Goal: Transaction & Acquisition: Purchase product/service

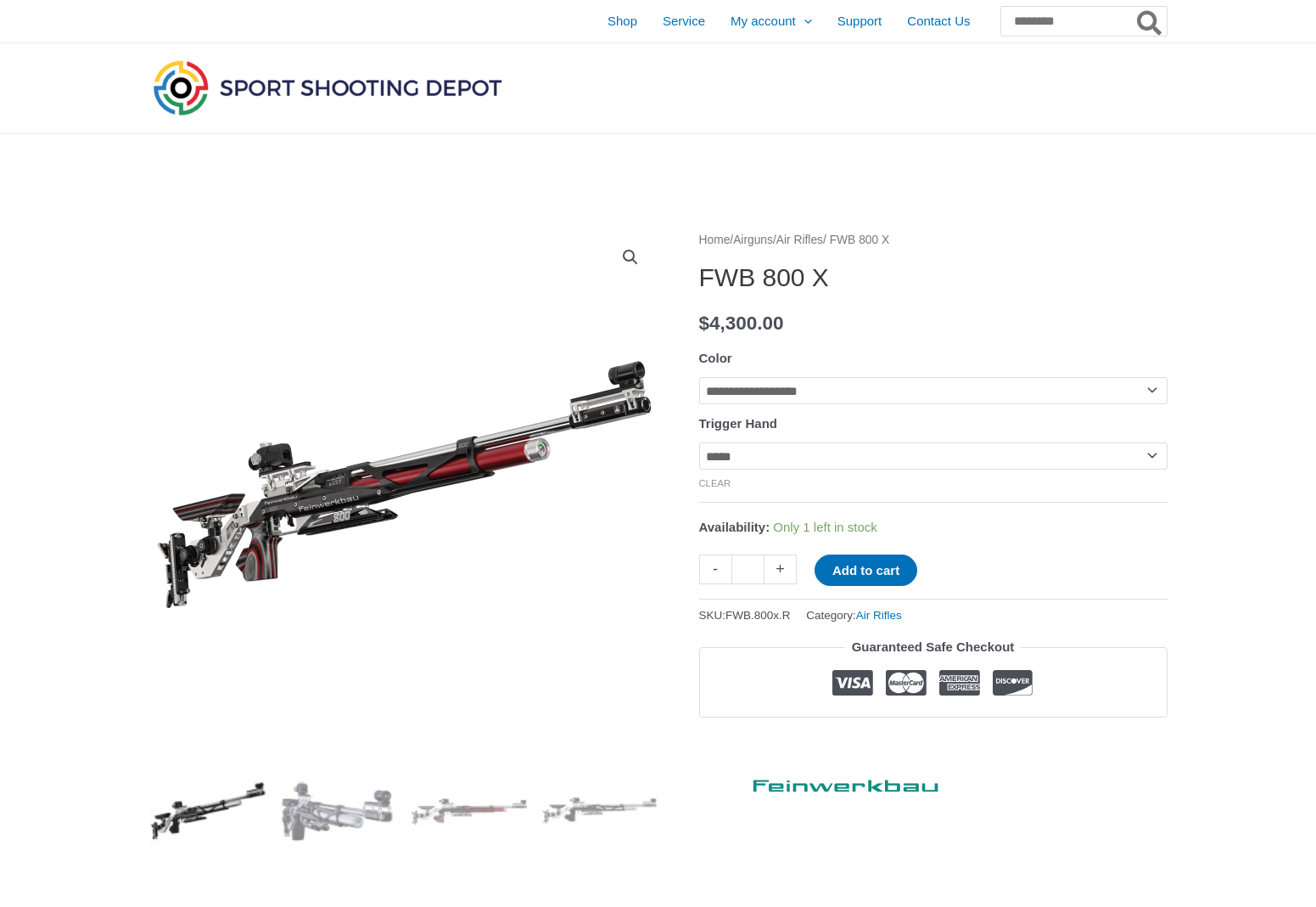
click at [609, 415] on img at bounding box center [198, 486] width 1019 height 524
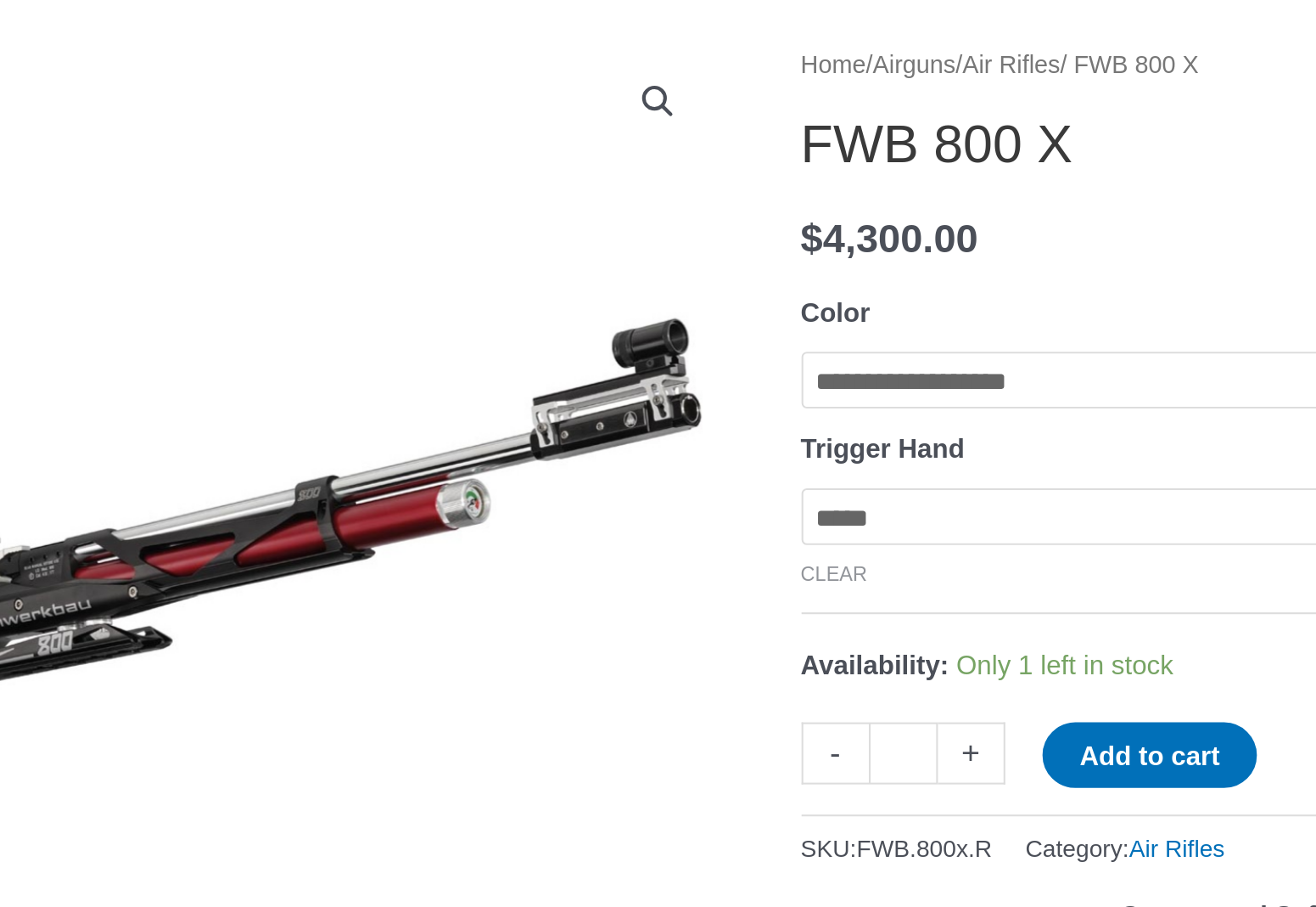
scroll to position [6, 0]
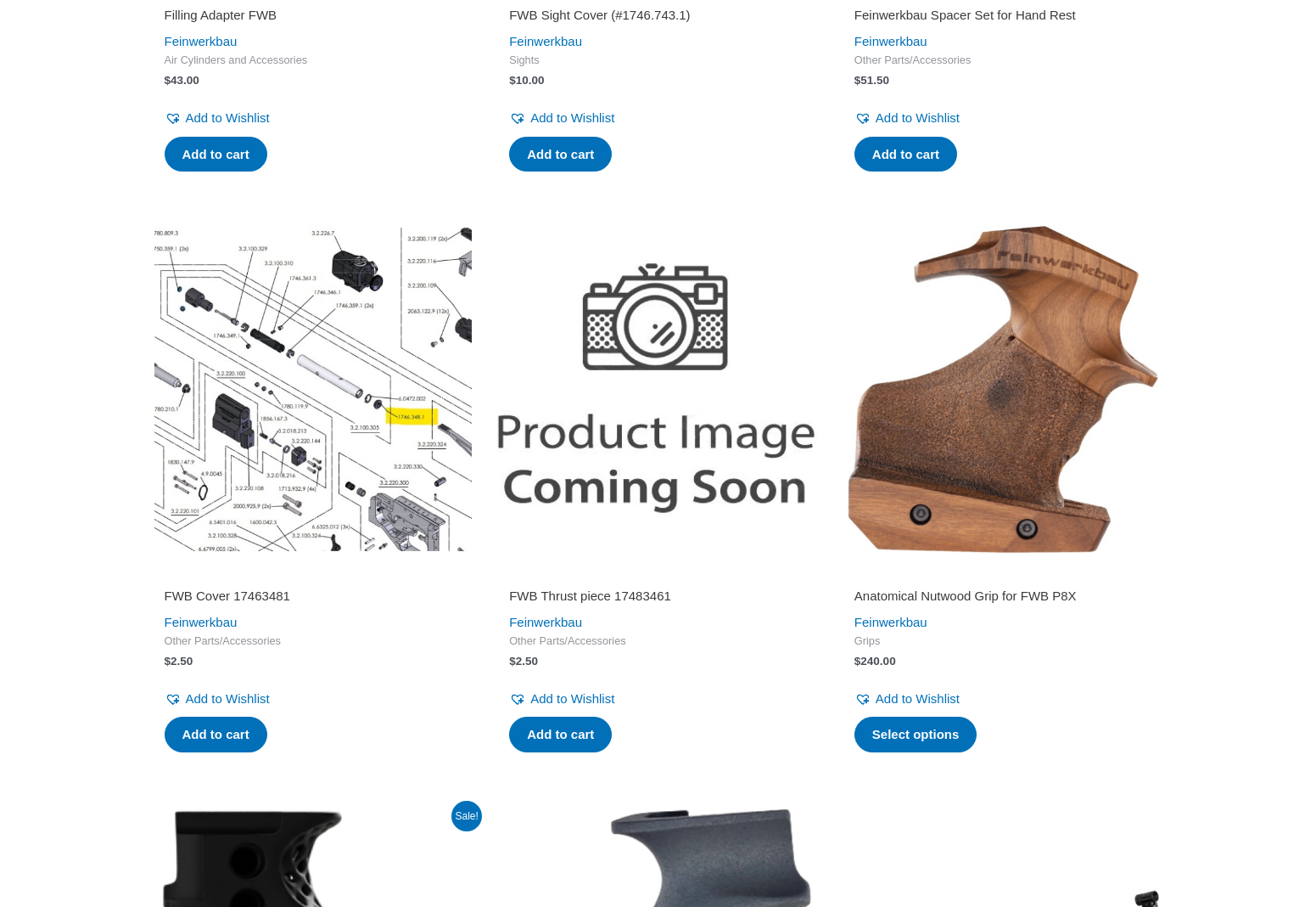
scroll to position [1280, 0]
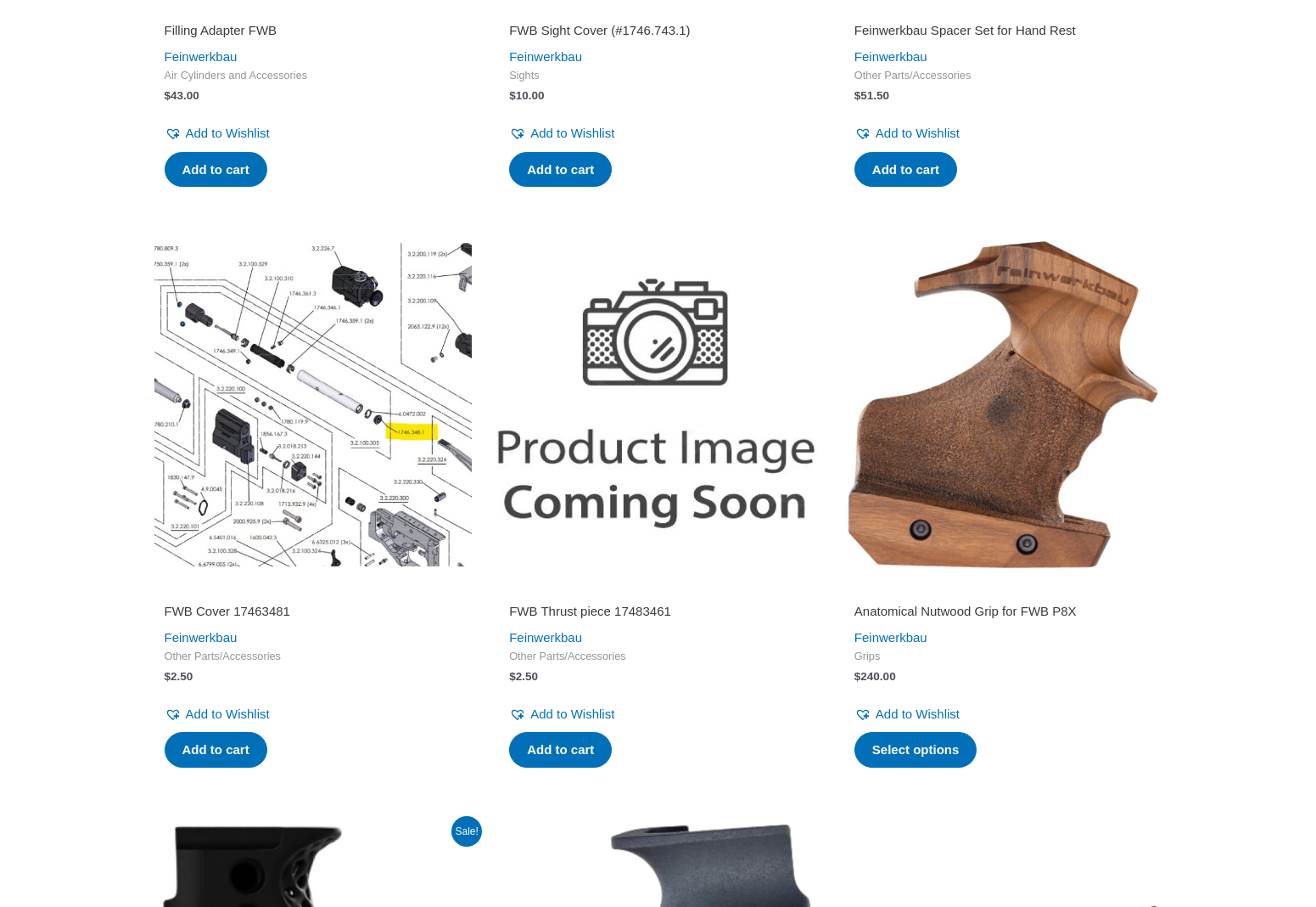
click at [348, 395] on img at bounding box center [314, 404] width 328 height 328
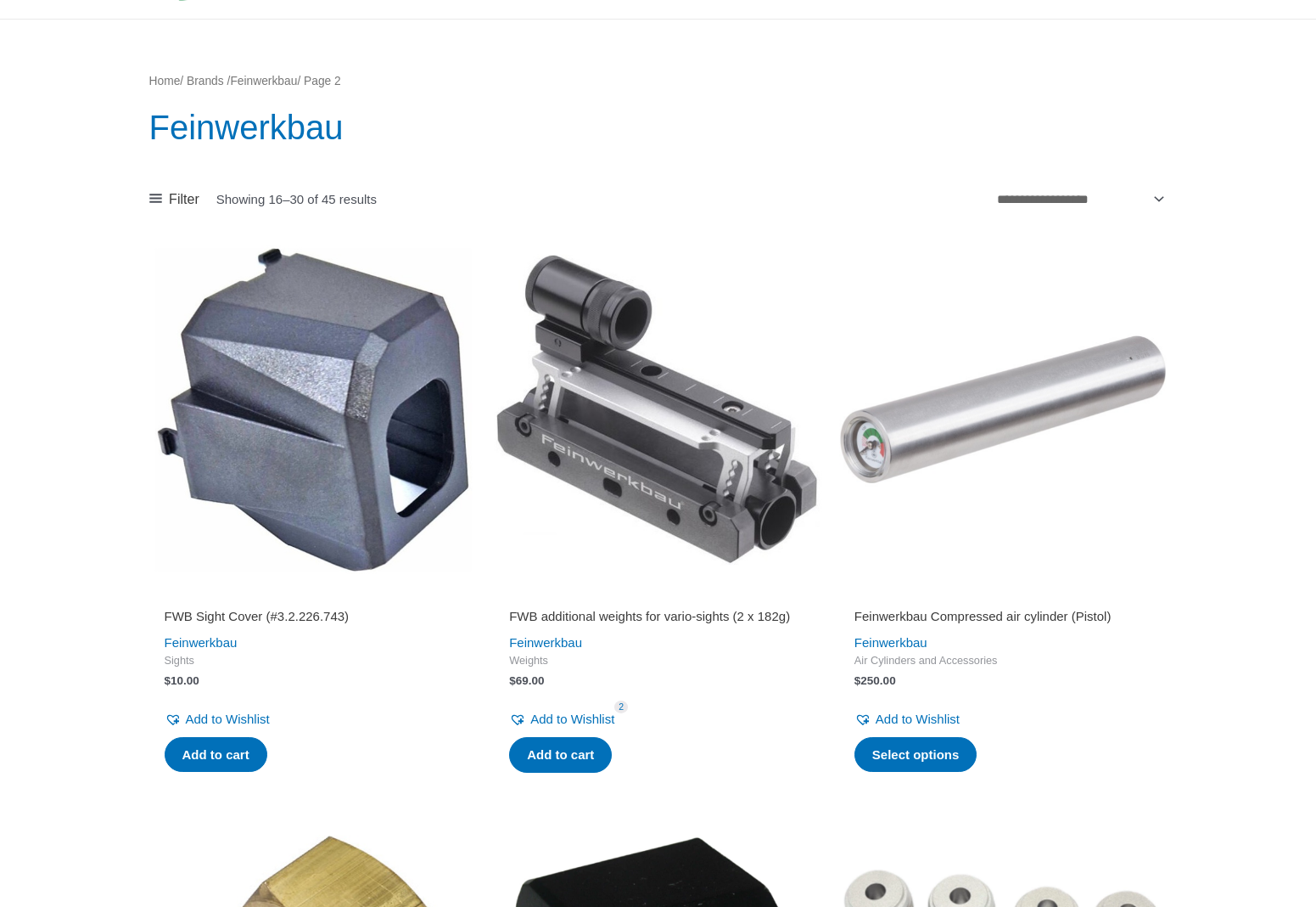
scroll to position [108, 0]
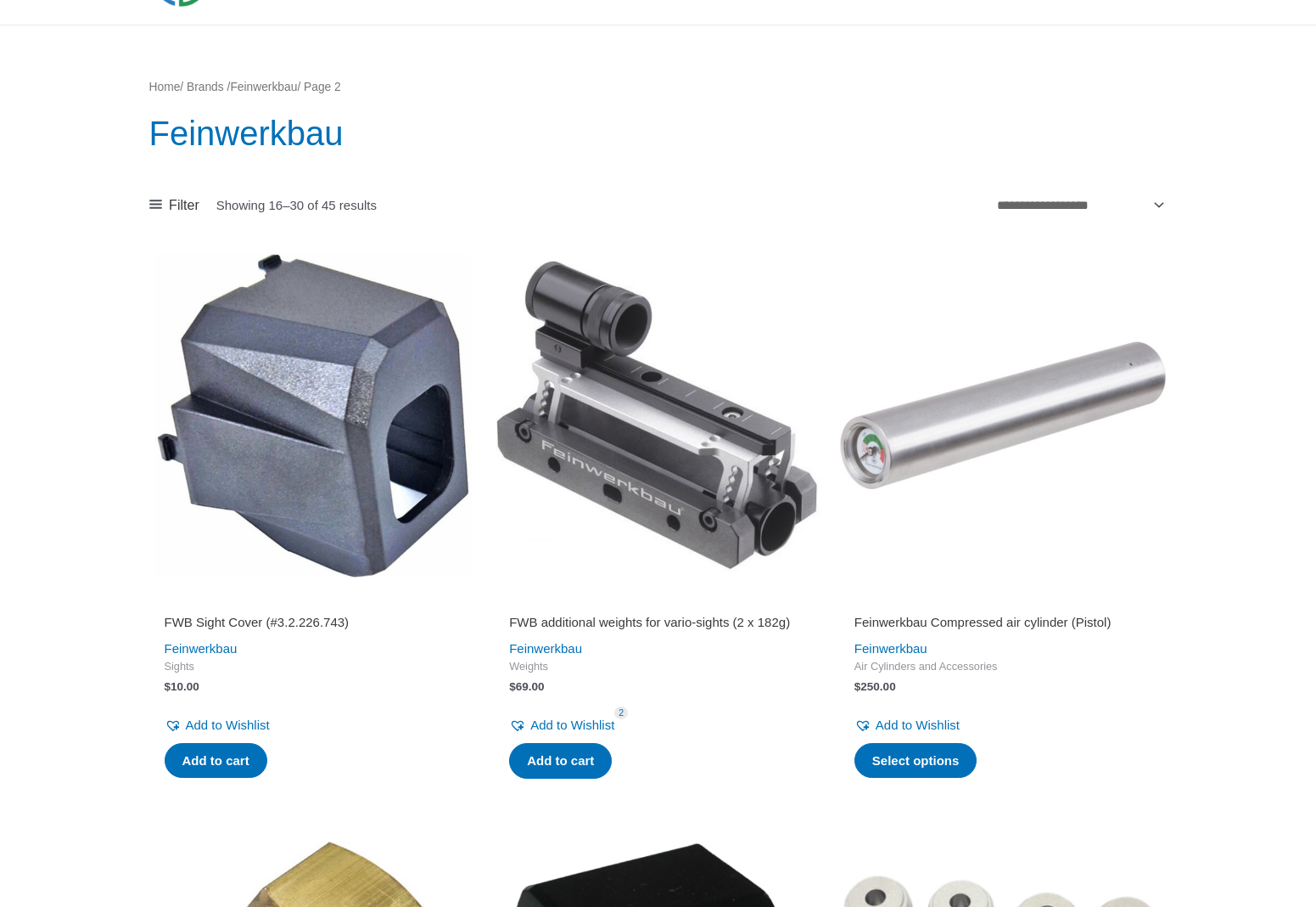
click at [611, 438] on img at bounding box center [658, 415] width 328 height 328
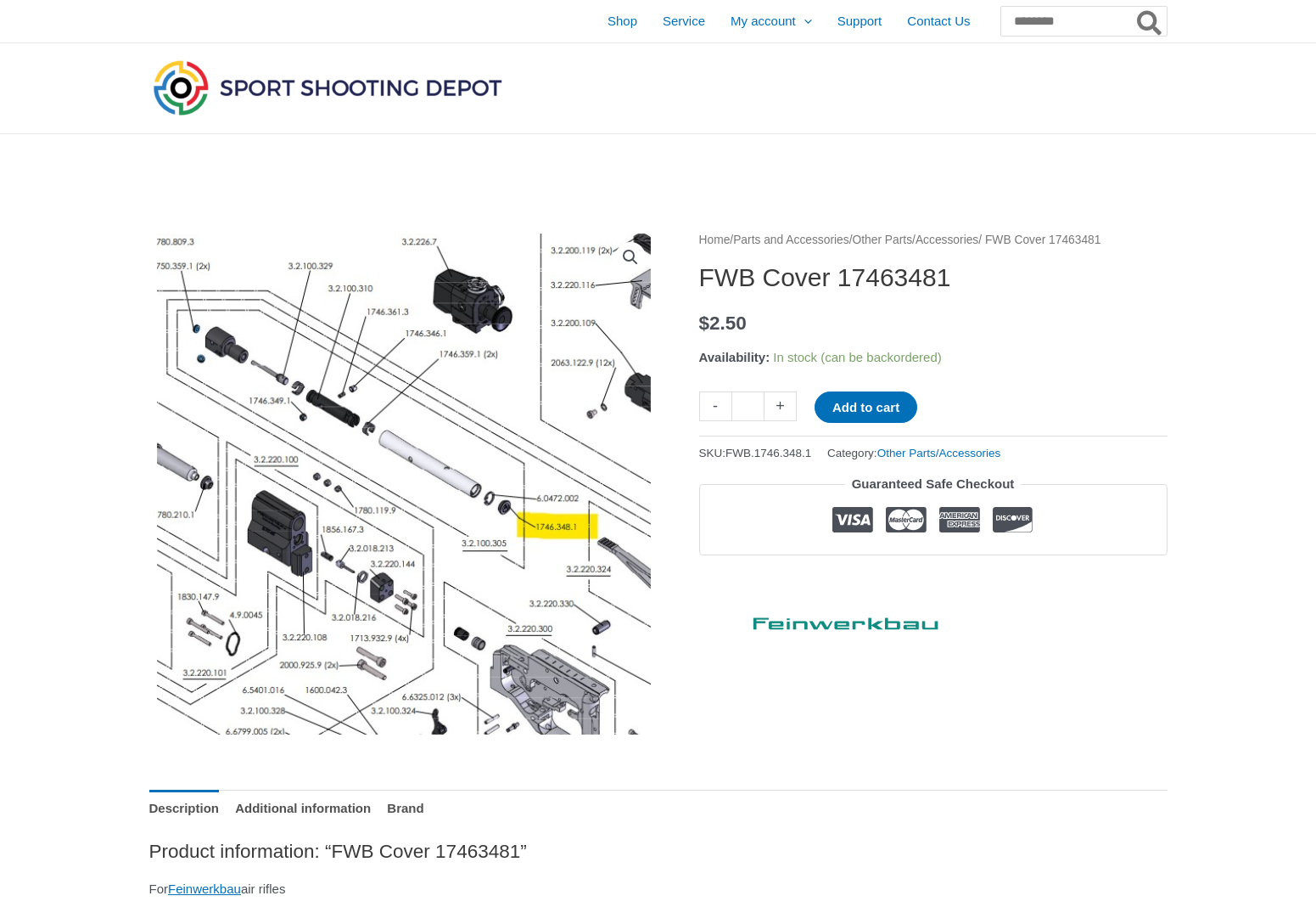
click at [593, 366] on img at bounding box center [404, 484] width 509 height 509
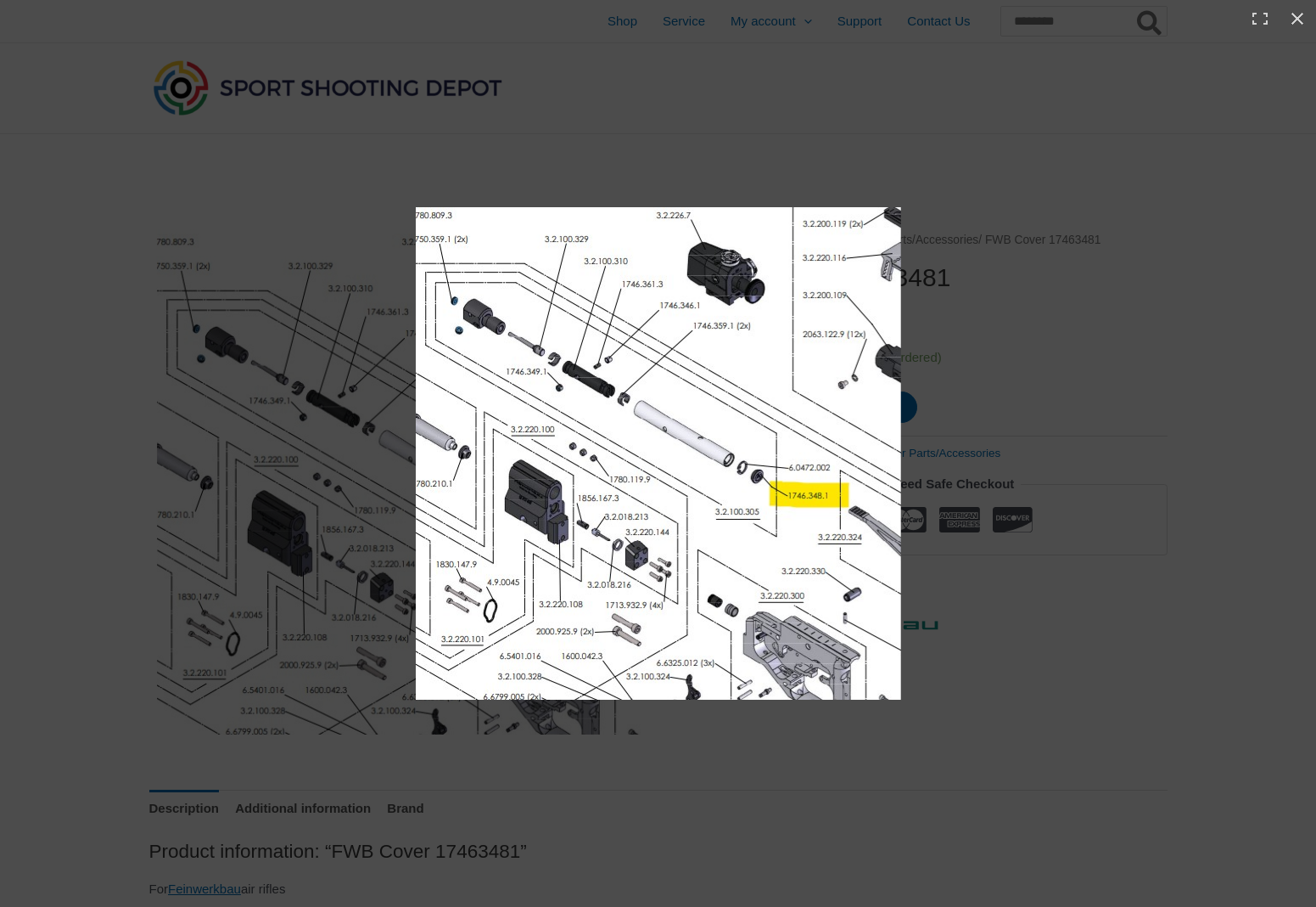
click at [658, 304] on img at bounding box center [658, 453] width 486 height 493
click at [1297, 26] on button "Close (Esc)" at bounding box center [1297, 18] width 37 height 37
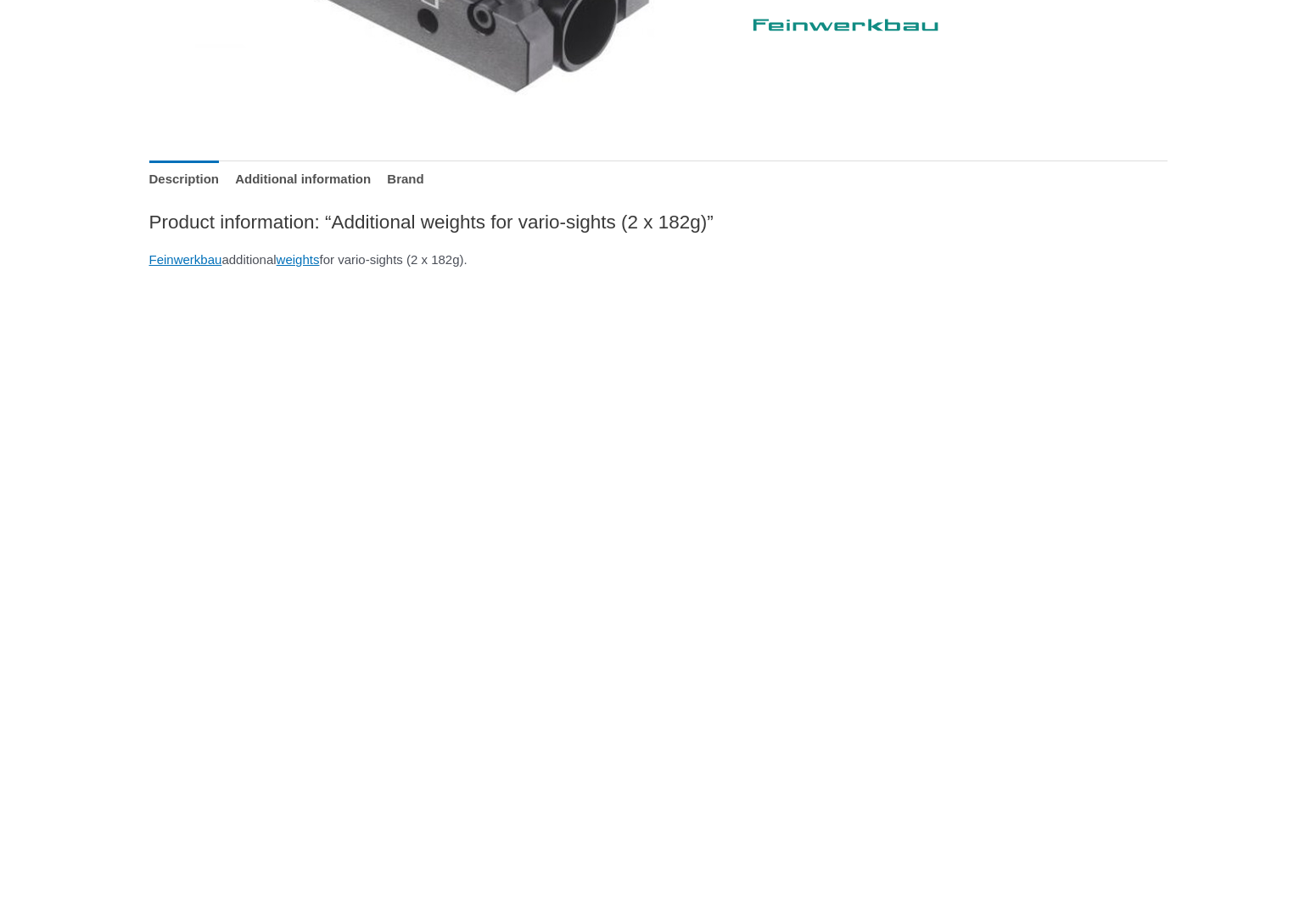
scroll to position [630, 0]
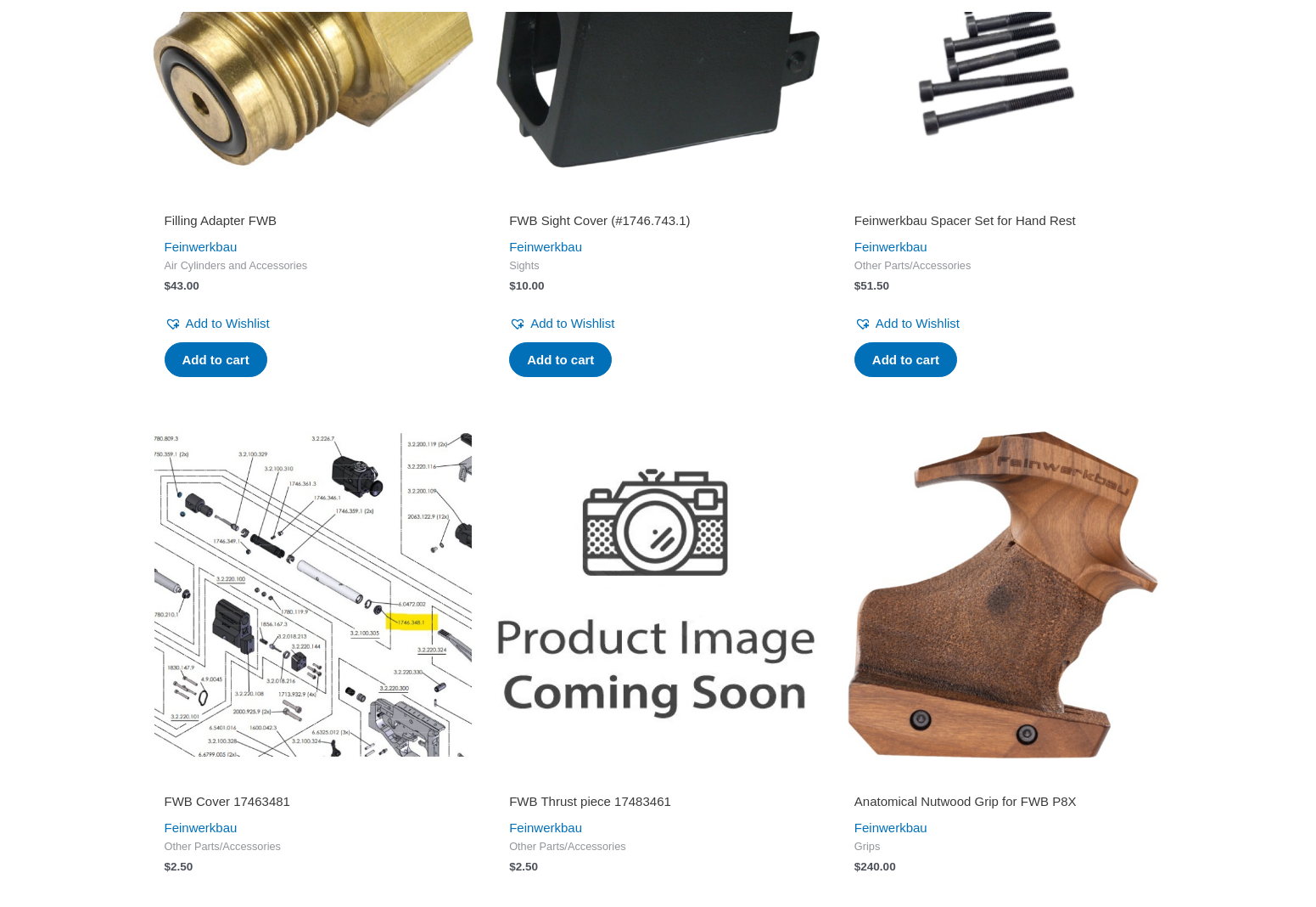
scroll to position [1324, 0]
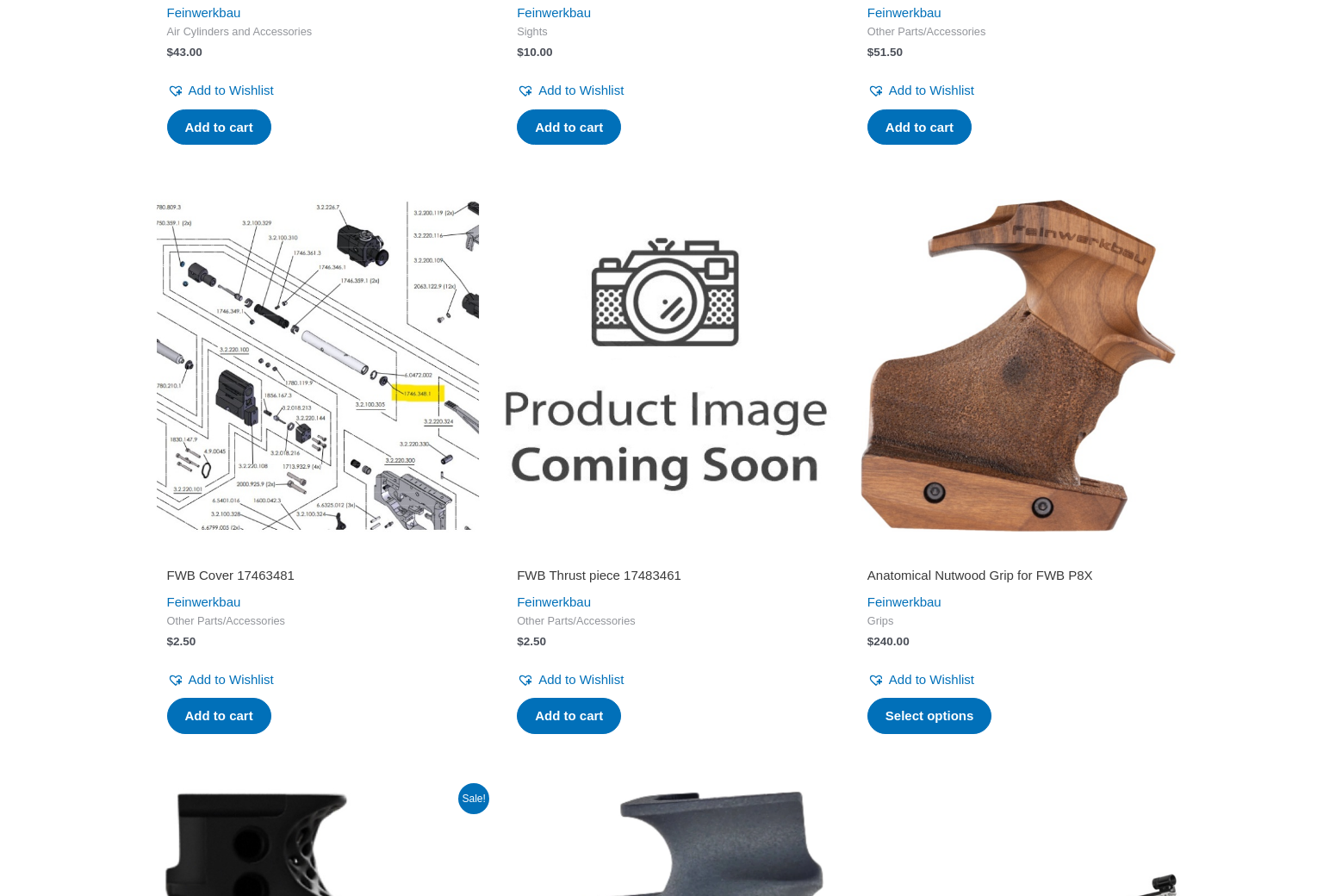
click at [329, 433] on img at bounding box center [319, 366] width 333 height 333
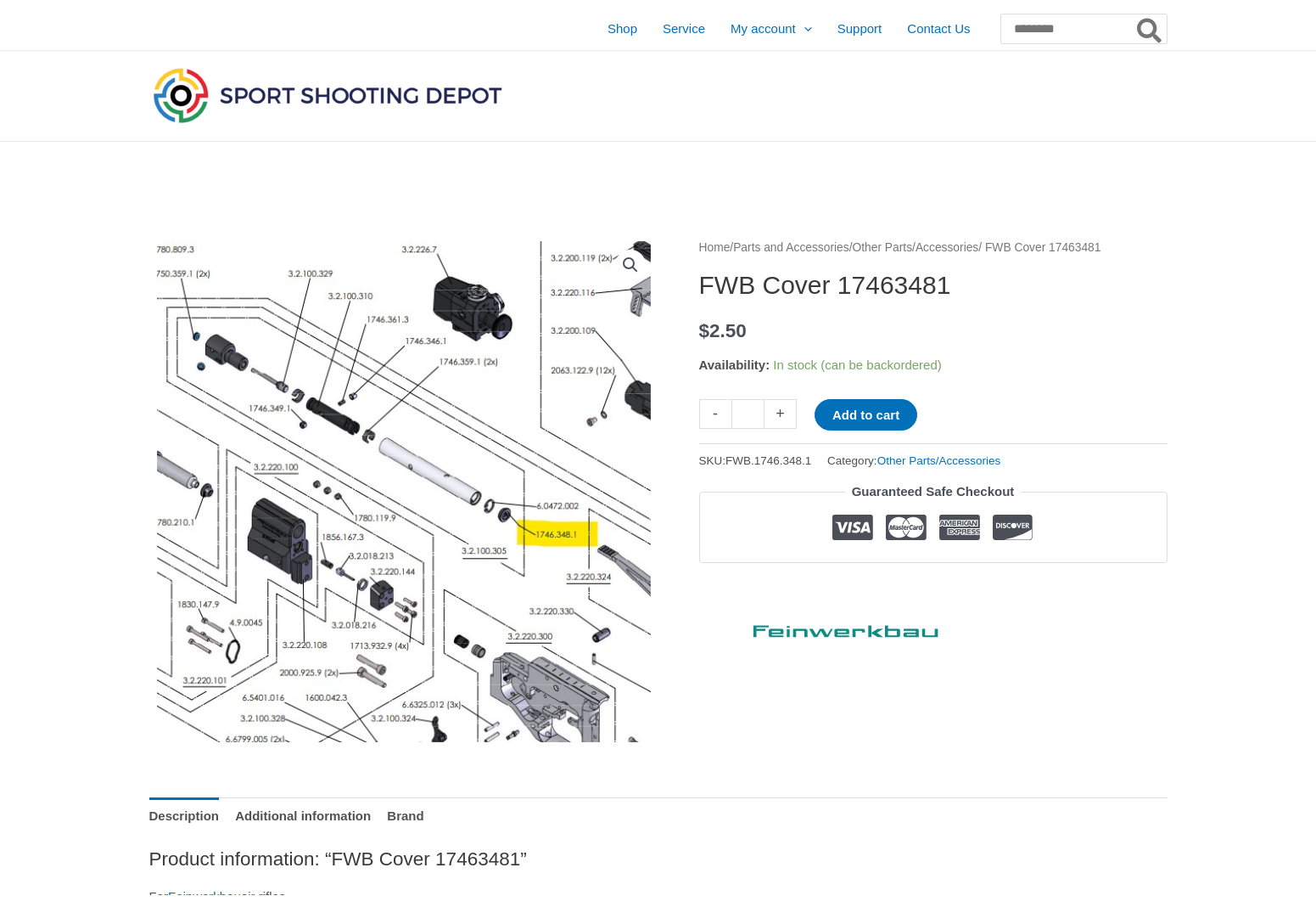
scroll to position [4, 0]
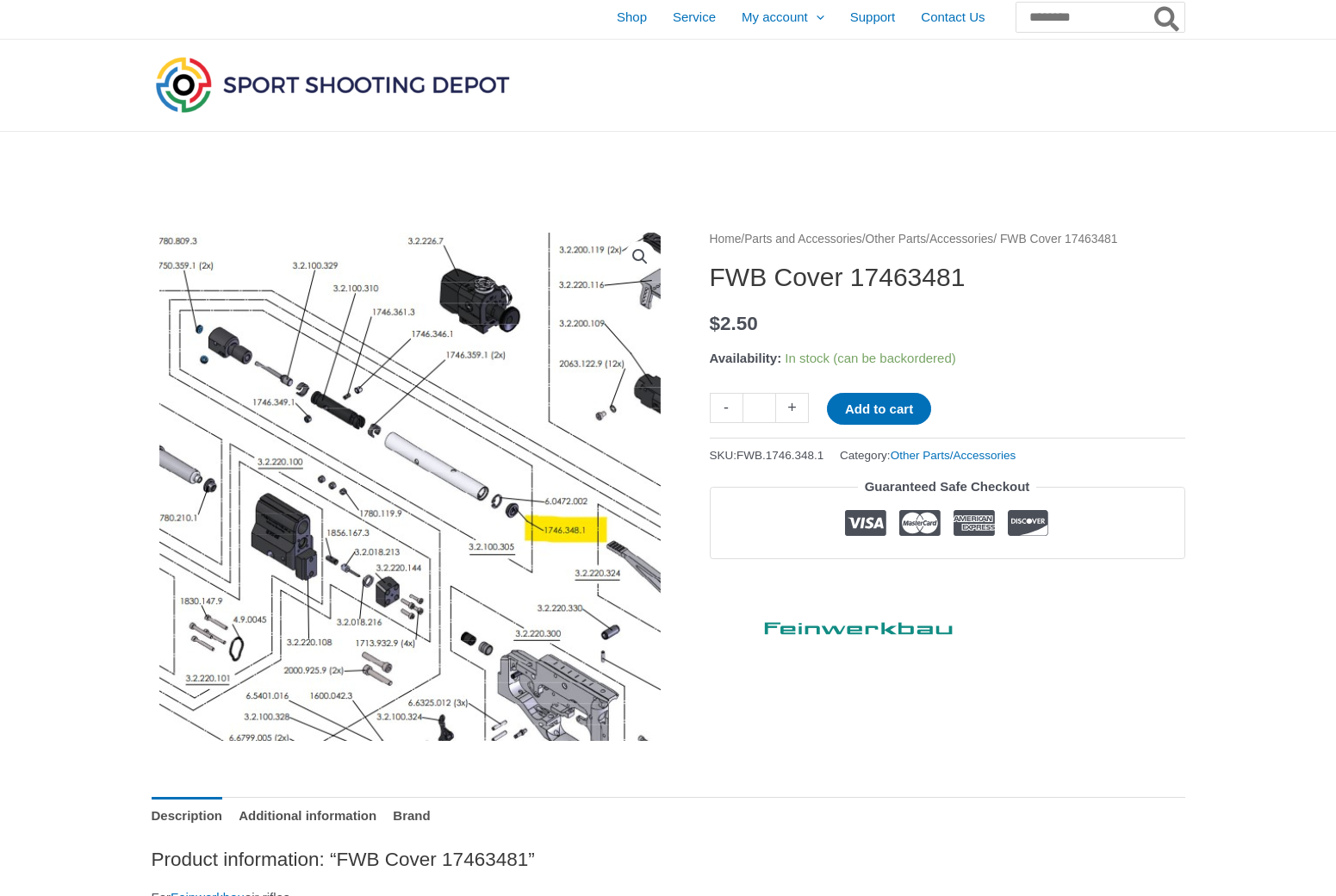
click at [578, 343] on img at bounding box center [410, 487] width 517 height 516
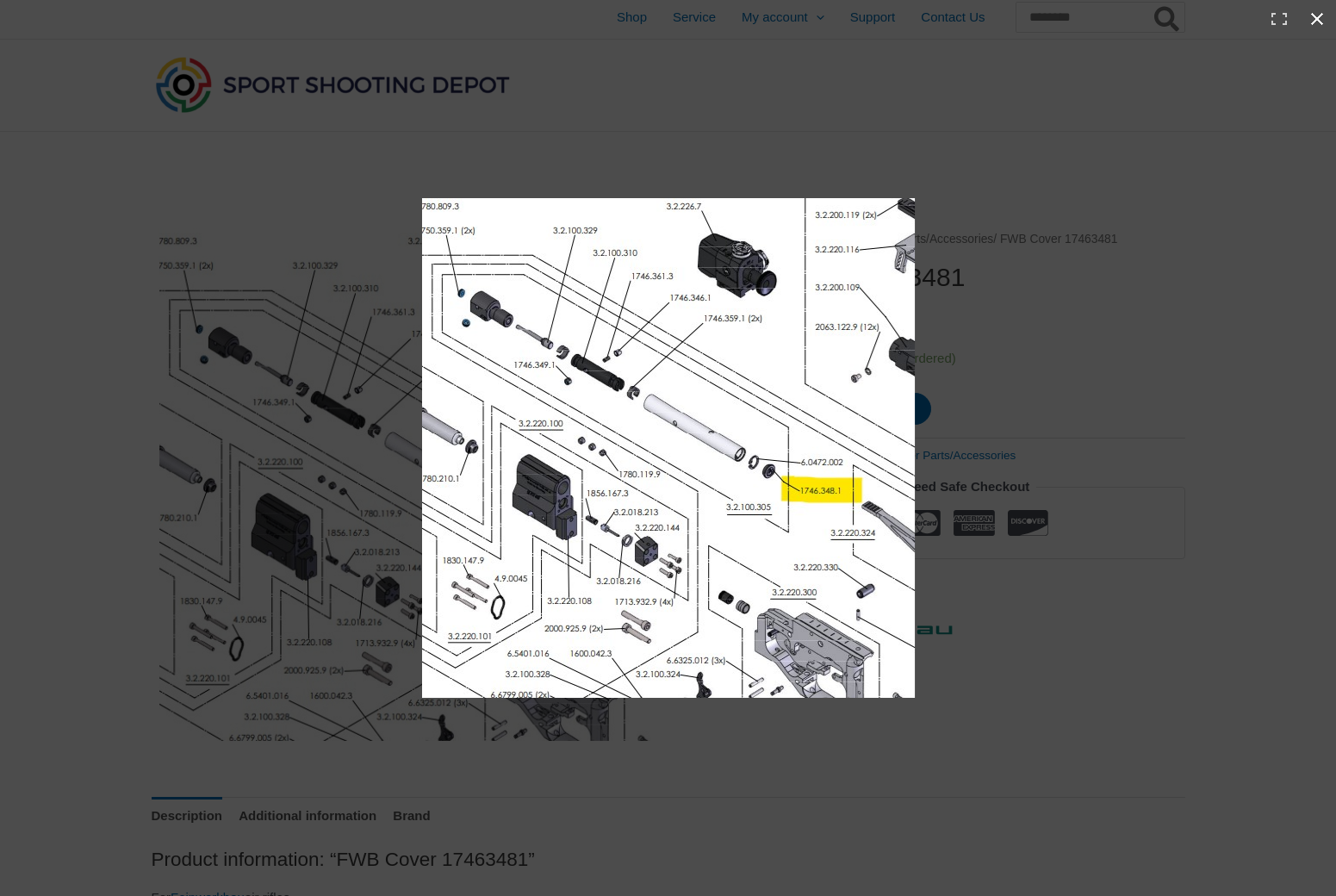
click at [1324, 30] on button "Close (Esc)" at bounding box center [1317, 18] width 38 height 38
